Goal: Browse casually

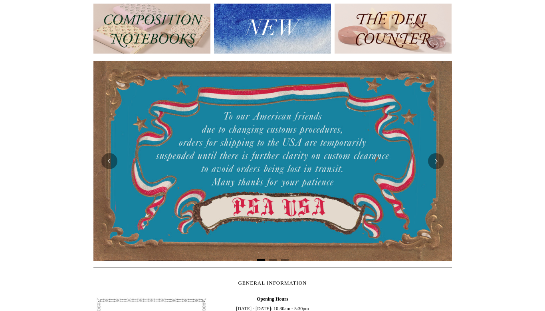
scroll to position [101, 0]
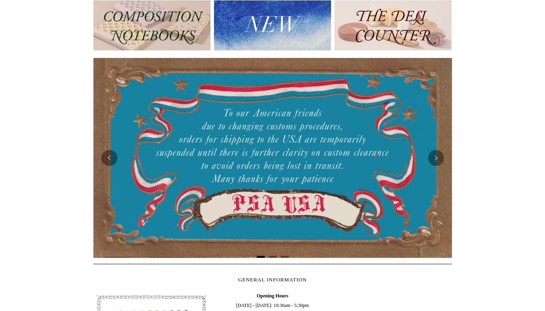
click at [140, 40] on img at bounding box center [151, 25] width 117 height 50
click at [291, 31] on img at bounding box center [272, 25] width 117 height 50
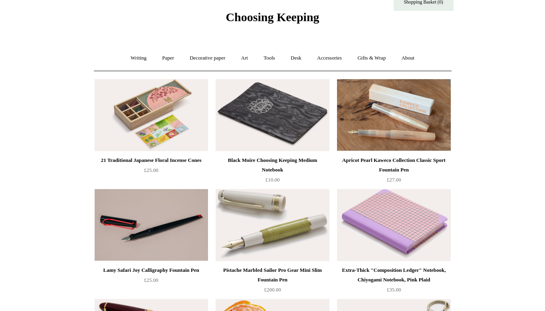
scroll to position [24, 0]
